Goal: Task Accomplishment & Management: Use online tool/utility

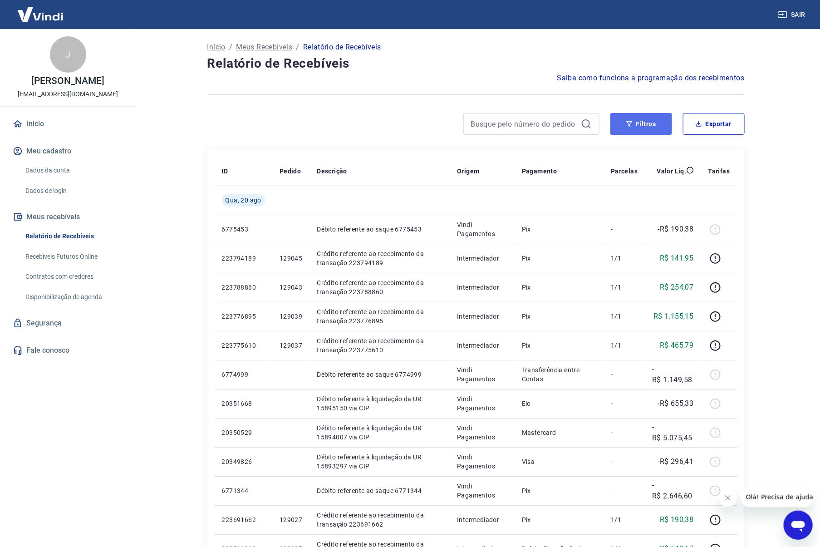
click at [660, 123] on button "Filtros" at bounding box center [641, 124] width 62 height 22
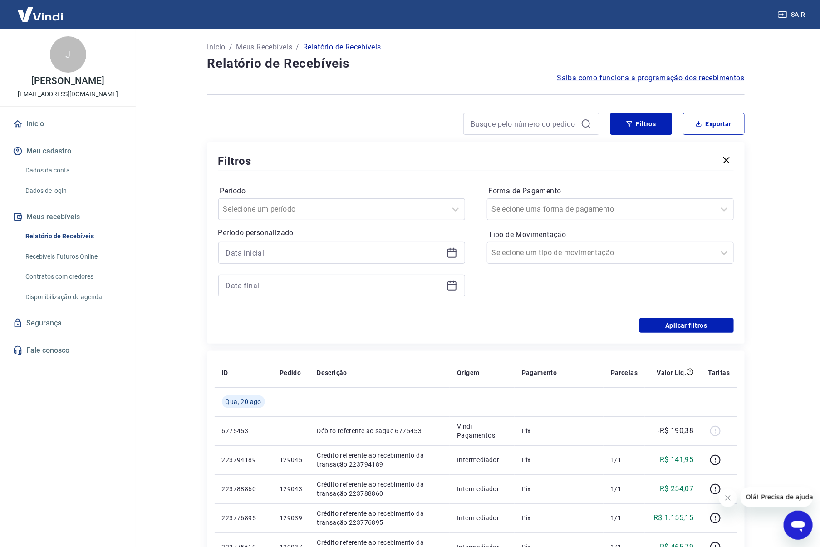
click at [455, 251] on icon at bounding box center [452, 253] width 9 height 9
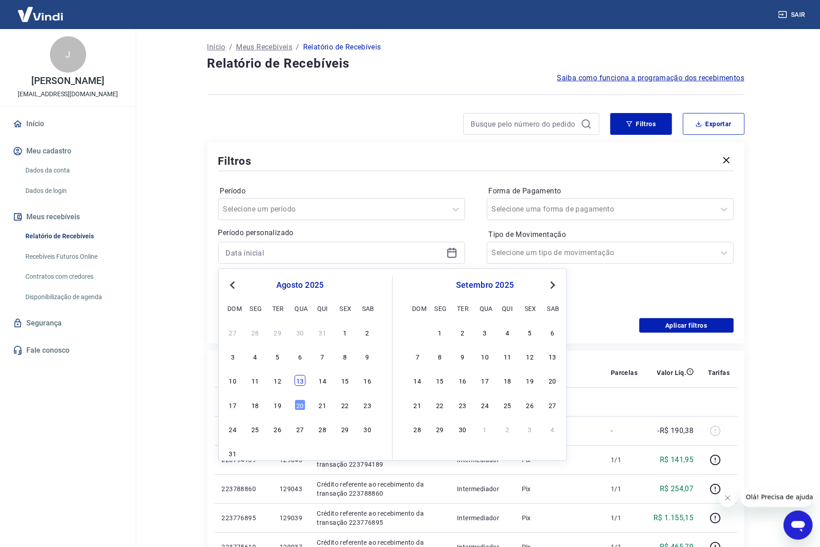
click at [300, 384] on div "13" at bounding box center [300, 380] width 11 height 11
type input "[DATE]"
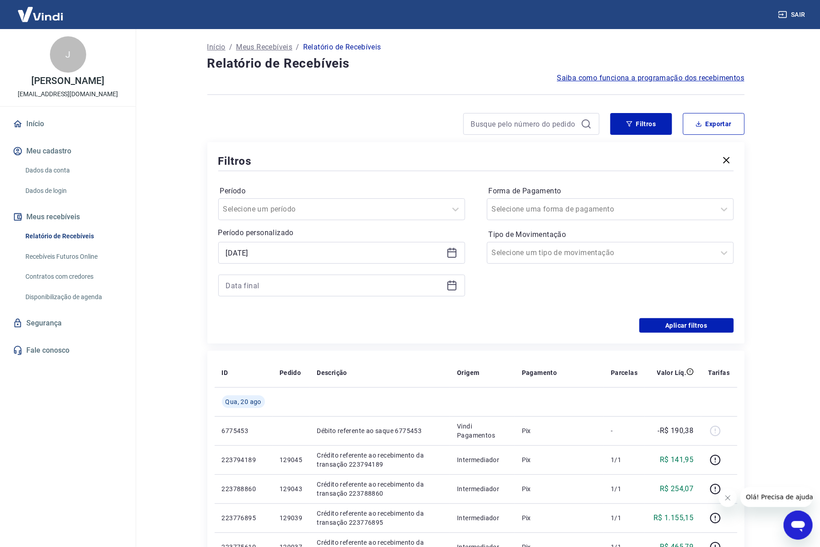
click at [447, 285] on icon at bounding box center [452, 285] width 11 height 11
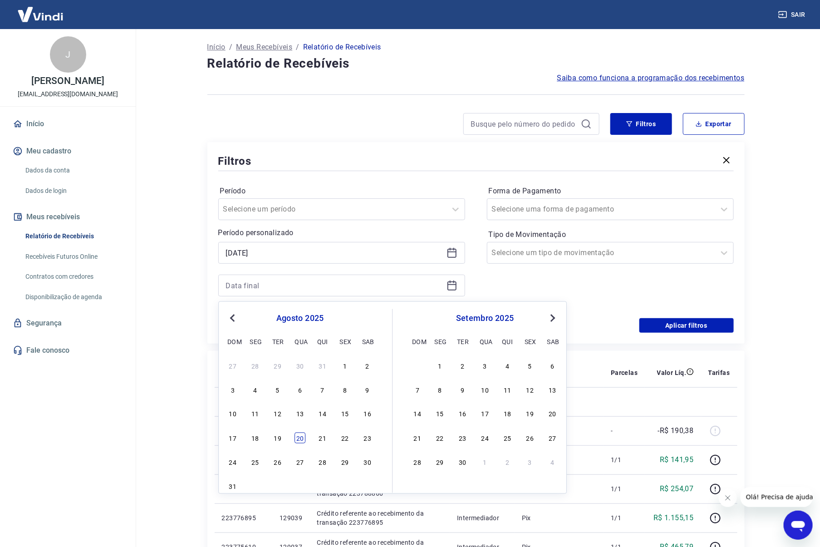
click at [301, 442] on div "20" at bounding box center [300, 438] width 11 height 11
type input "[DATE]"
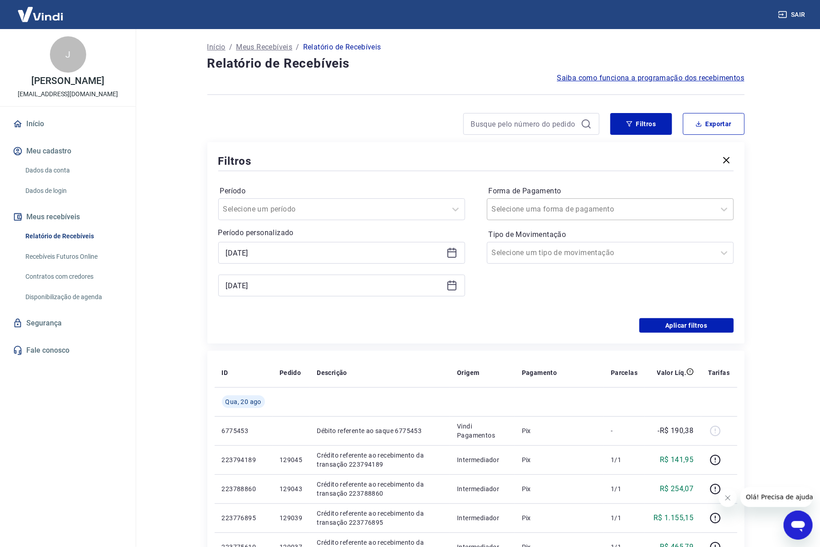
click at [669, 209] on div at bounding box center [601, 209] width 219 height 13
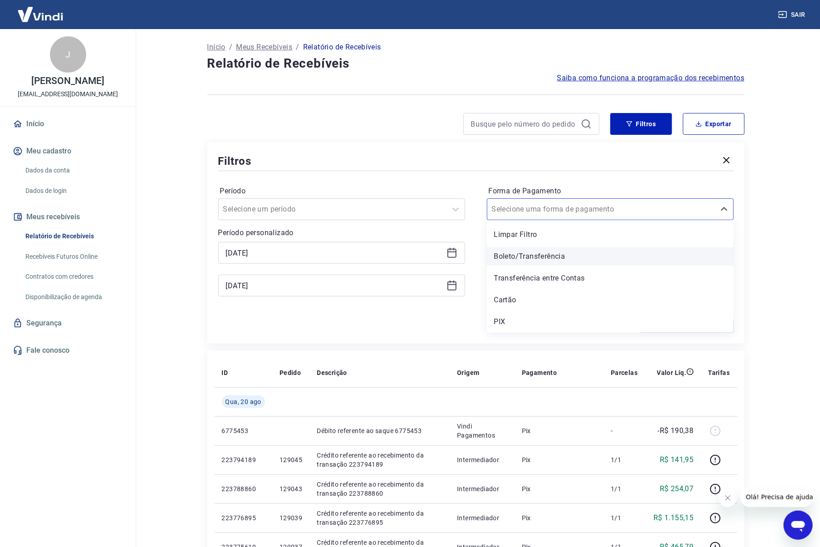
click at [579, 261] on div "Boleto/Transferência" at bounding box center [610, 256] width 247 height 18
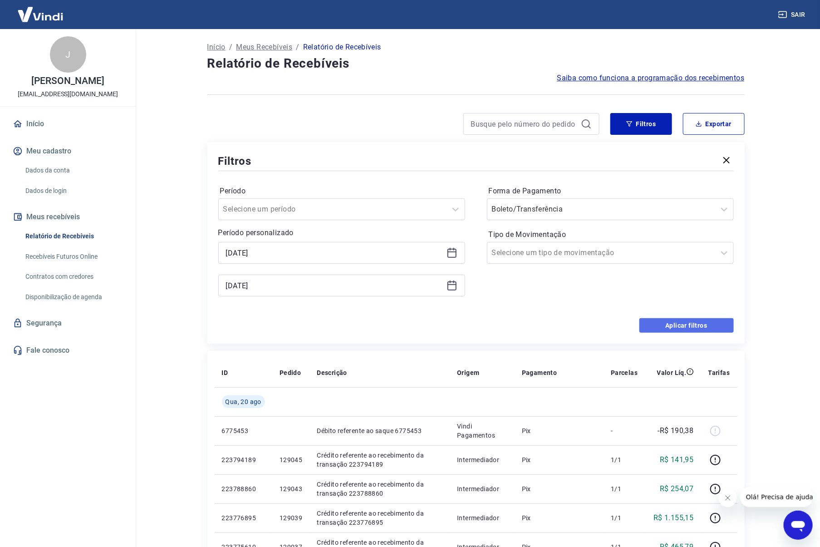
click at [672, 327] on button "Aplicar filtros" at bounding box center [687, 325] width 94 height 15
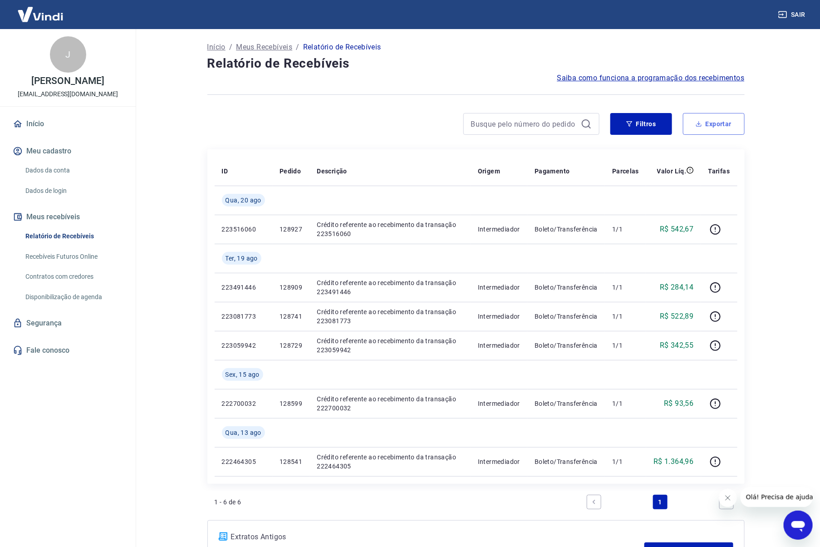
click at [707, 122] on button "Exportar" at bounding box center [714, 124] width 62 height 22
type input "[DATE]"
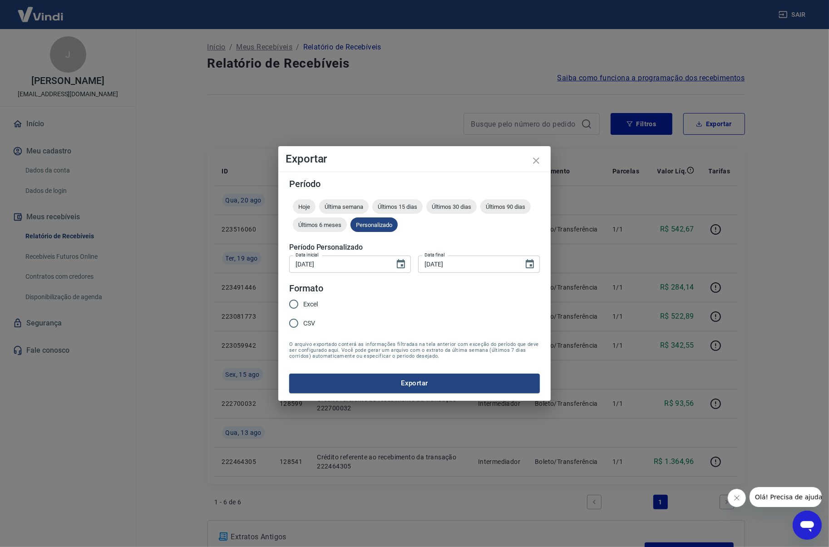
click at [315, 301] on span "Excel" at bounding box center [310, 305] width 15 height 10
click at [303, 301] on input "Excel" at bounding box center [293, 304] width 19 height 19
radio input "true"
click at [432, 389] on button "Exportar" at bounding box center [414, 383] width 251 height 19
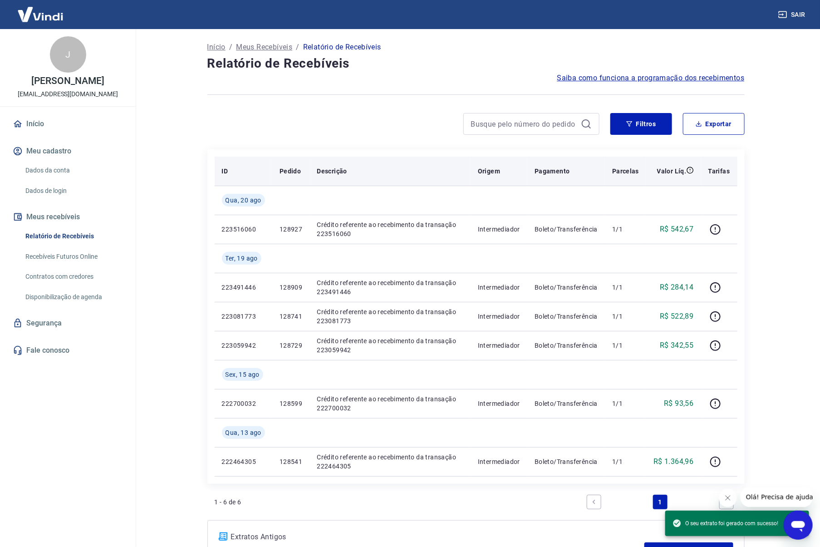
click at [387, 160] on th "Descrição" at bounding box center [390, 171] width 161 height 29
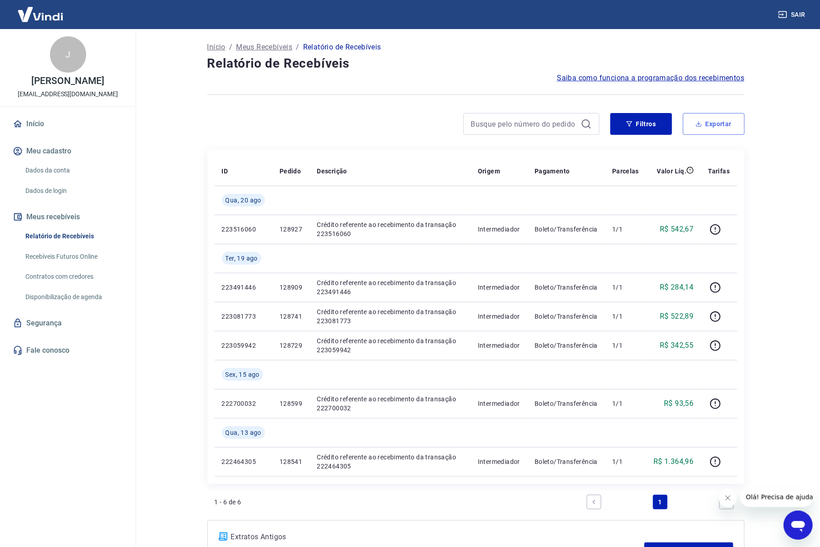
click at [731, 123] on button "Exportar" at bounding box center [714, 124] width 62 height 22
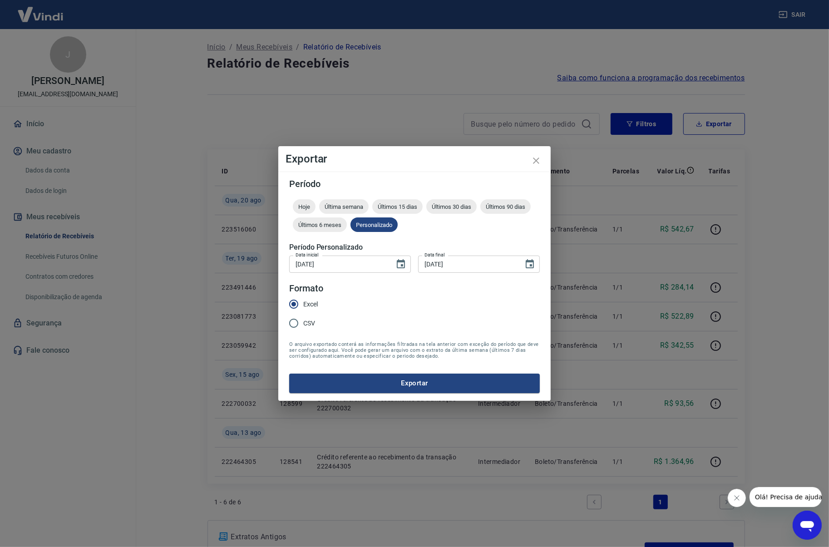
click at [768, 146] on div "Exportar Período Hoje Última semana Últimos 15 dias Últimos 30 dias Últimos 90 …" at bounding box center [414, 273] width 829 height 547
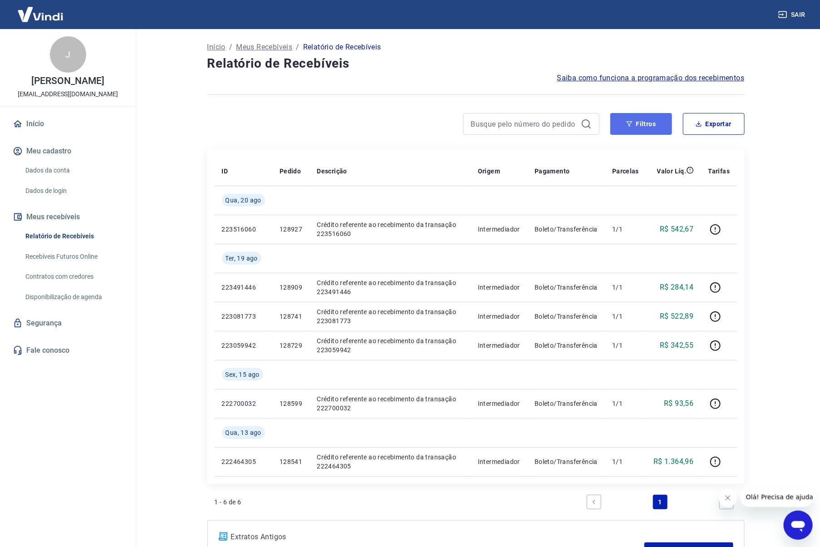
click at [659, 130] on button "Filtros" at bounding box center [641, 124] width 62 height 22
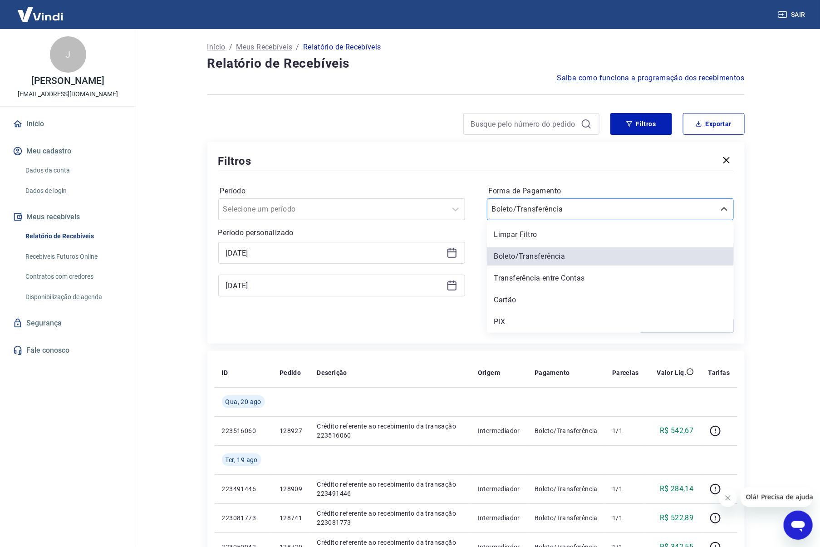
click at [633, 211] on div at bounding box center [601, 209] width 219 height 13
click at [557, 295] on div "Cartão" at bounding box center [610, 300] width 247 height 18
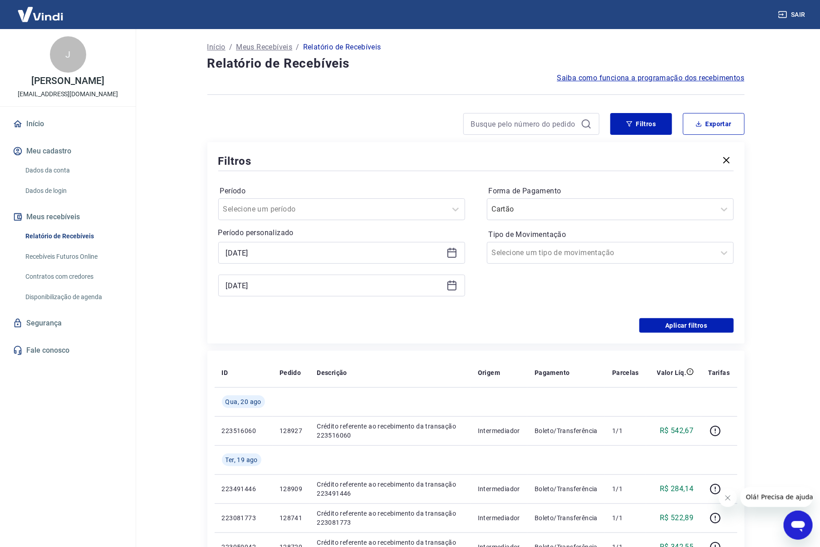
click at [708, 314] on div "Período Selecione um período Período personalizado [DATE] [DATE] Forma de Pagam…" at bounding box center [476, 245] width 516 height 145
click at [711, 321] on button "Aplicar filtros" at bounding box center [687, 325] width 94 height 15
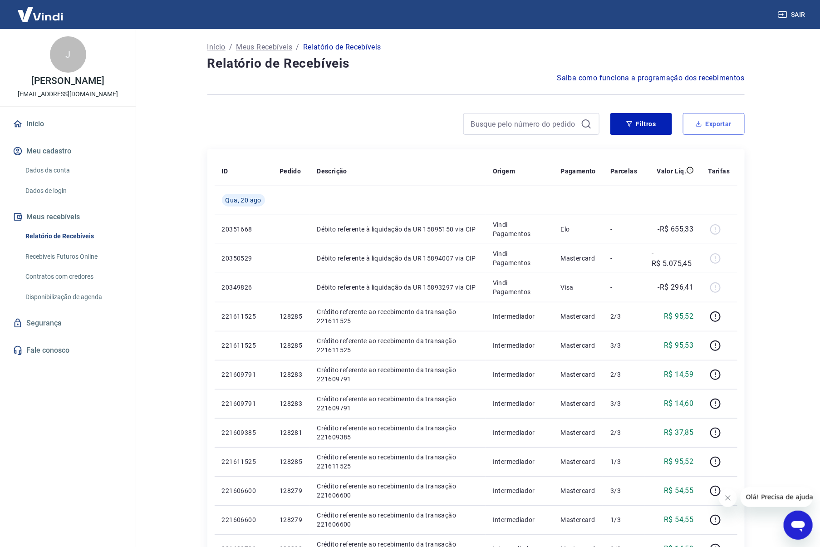
click at [728, 116] on button "Exportar" at bounding box center [714, 124] width 62 height 22
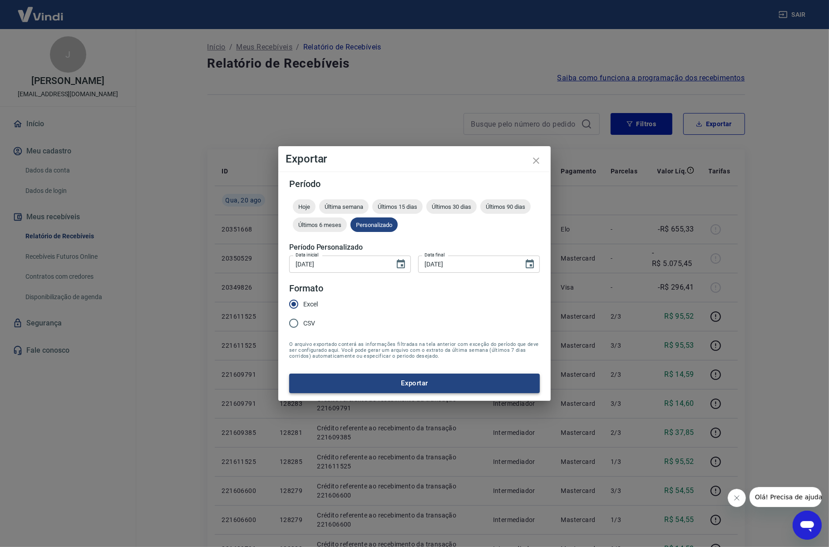
click at [482, 380] on button "Exportar" at bounding box center [414, 383] width 251 height 19
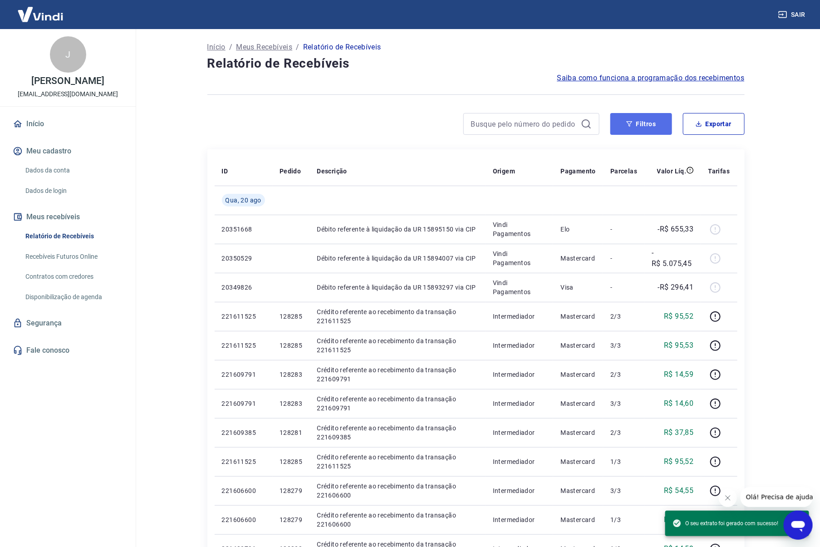
click at [646, 128] on button "Filtros" at bounding box center [641, 124] width 62 height 22
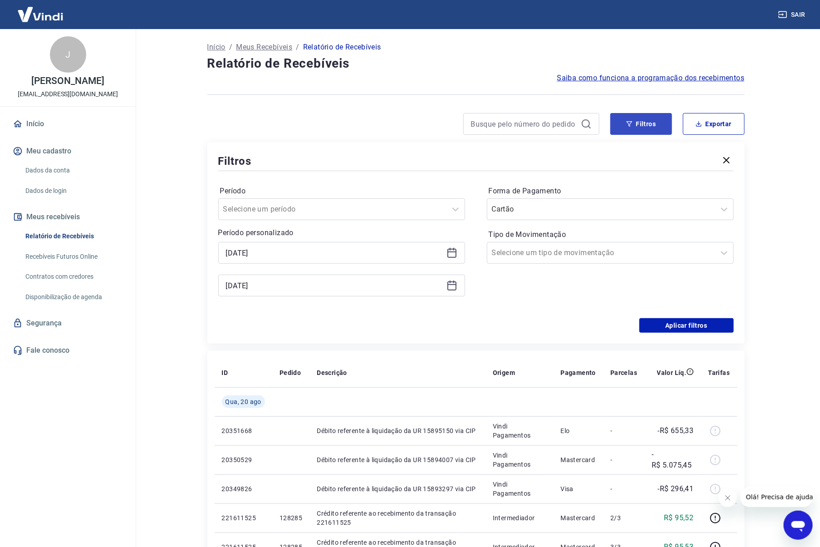
click at [552, 212] on input "Forma de Pagamento" at bounding box center [538, 209] width 92 height 11
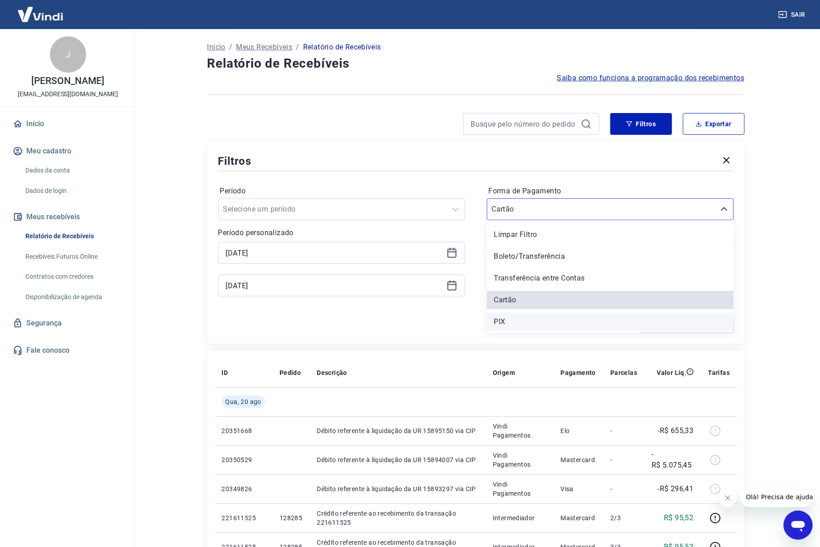
click at [531, 325] on div "PIX" at bounding box center [610, 322] width 247 height 18
click at [531, 320] on div "Aplicar filtros" at bounding box center [476, 325] width 516 height 15
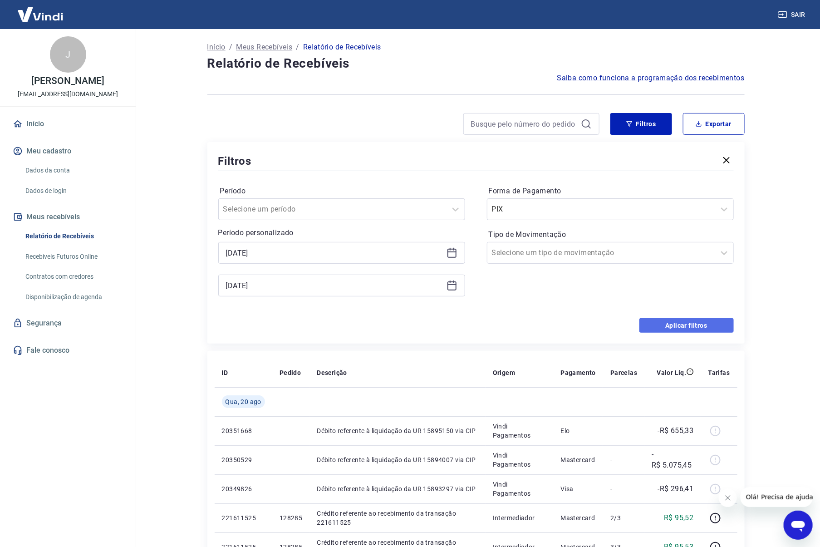
click at [674, 321] on button "Aplicar filtros" at bounding box center [687, 325] width 94 height 15
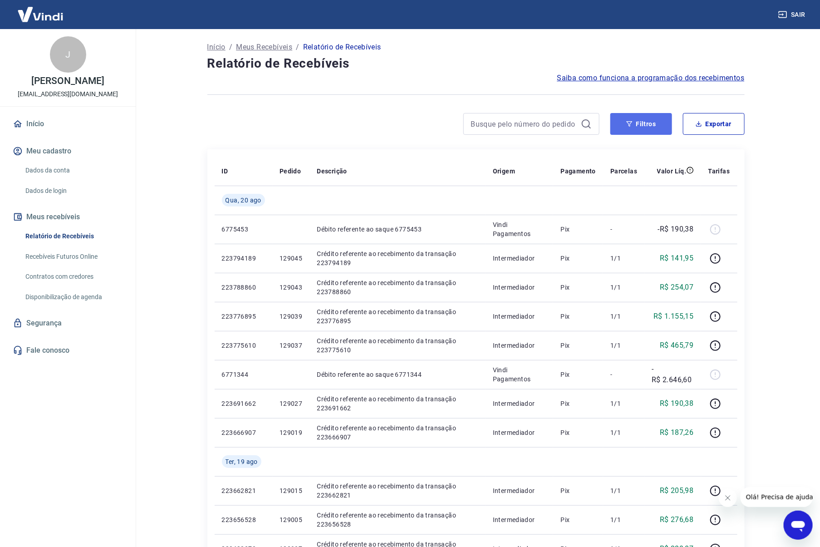
click at [670, 123] on button "Filtros" at bounding box center [641, 124] width 62 height 22
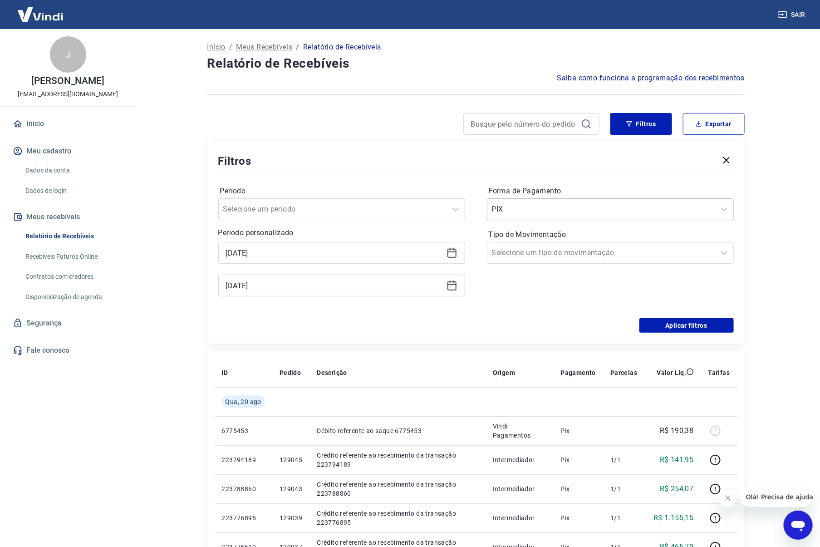
click at [630, 217] on div "PIX" at bounding box center [610, 209] width 247 height 22
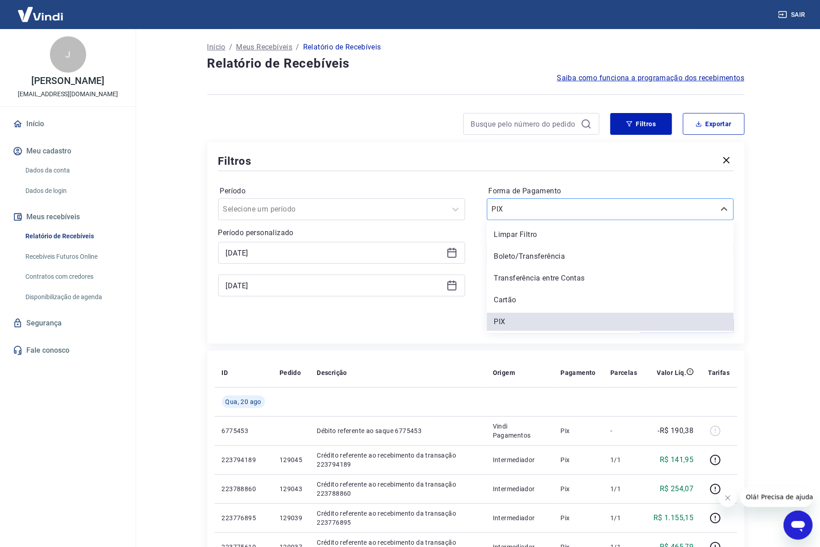
click at [630, 217] on div "PIX" at bounding box center [610, 209] width 247 height 22
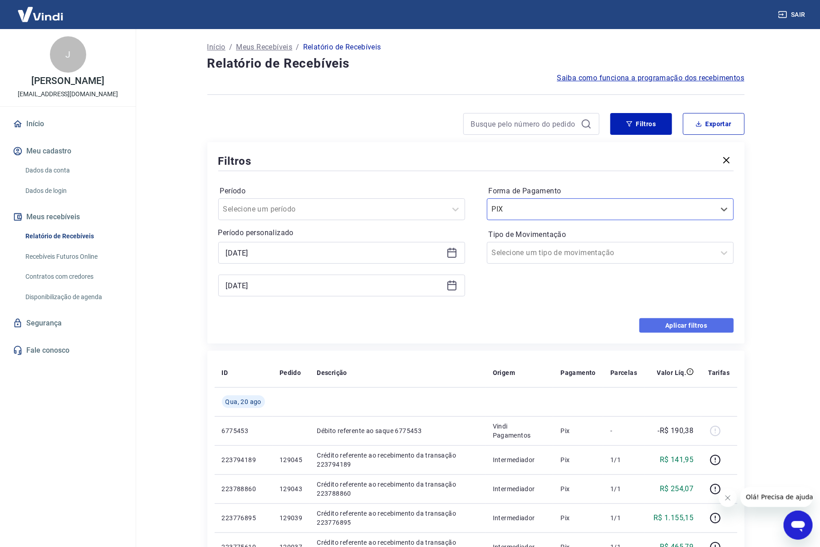
click at [673, 320] on button "Aplicar filtros" at bounding box center [687, 325] width 94 height 15
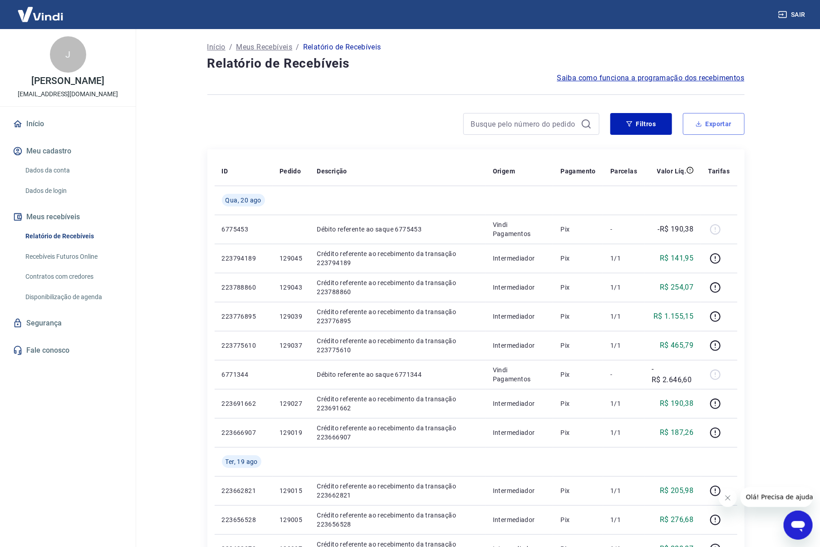
click at [707, 122] on button "Exportar" at bounding box center [714, 124] width 62 height 22
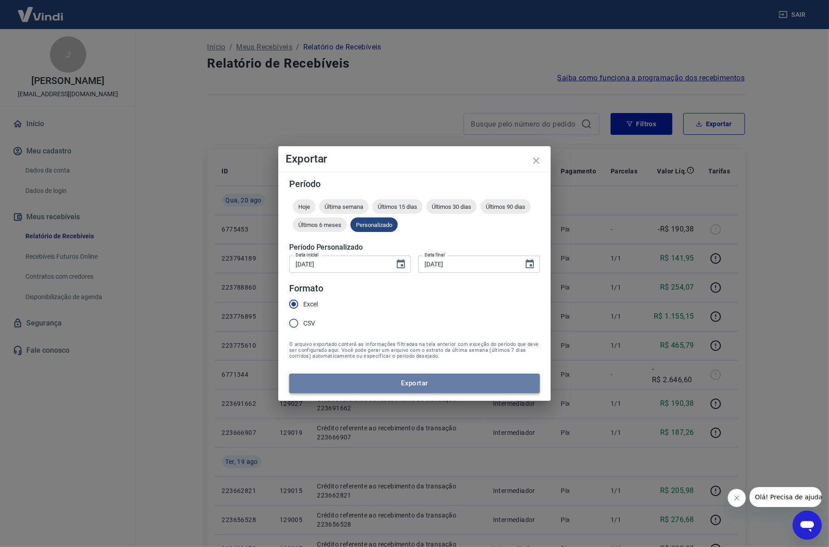
click at [471, 377] on button "Exportar" at bounding box center [414, 383] width 251 height 19
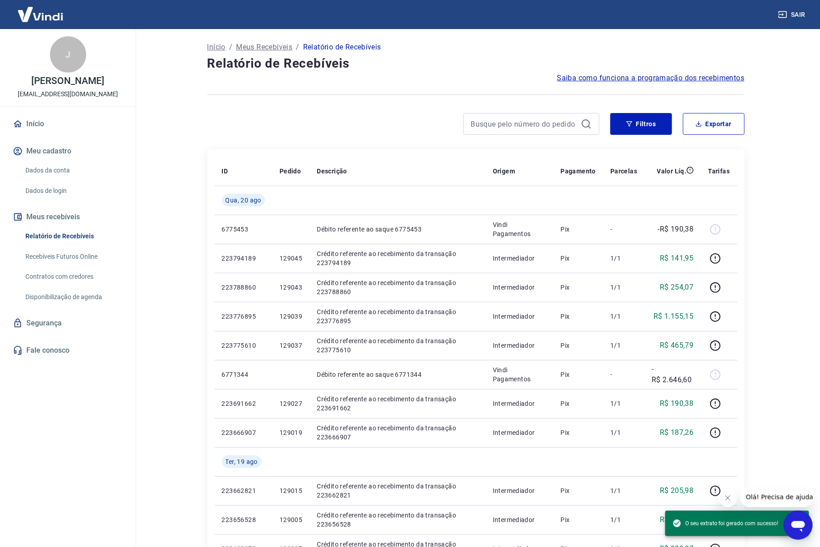
click at [507, 56] on h4 "Relatório de Recebíveis" at bounding box center [475, 63] width 537 height 18
